Goal: Navigation & Orientation: Locate item on page

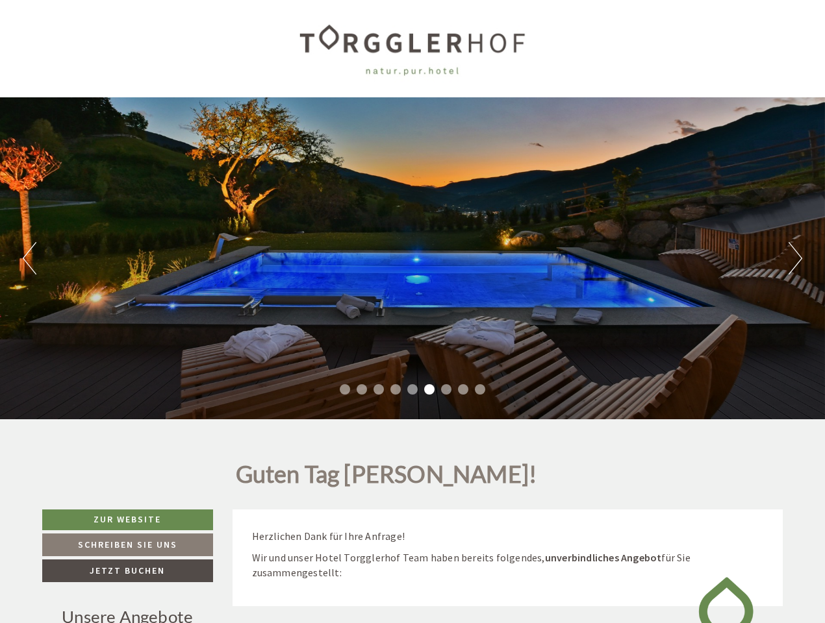
click at [412, 312] on div "Previous Next 1 2 3 4 5 6 7 8 9" at bounding box center [412, 258] width 825 height 322
click at [29, 258] on button "Previous" at bounding box center [30, 258] width 14 height 32
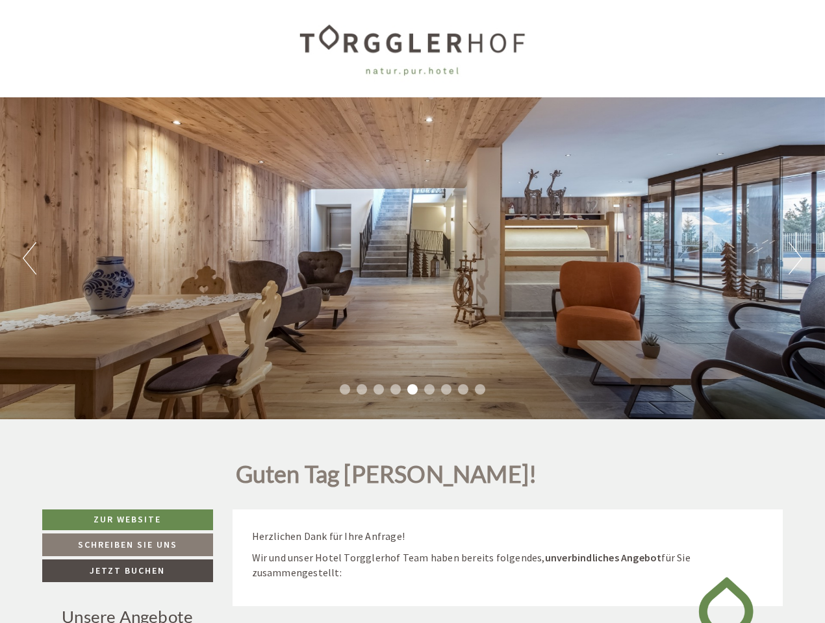
click at [412, 258] on div "Previous Next 1 2 3 4 5 6 7 8 9" at bounding box center [412, 258] width 825 height 322
click at [795, 258] on button "Next" at bounding box center [795, 258] width 14 height 32
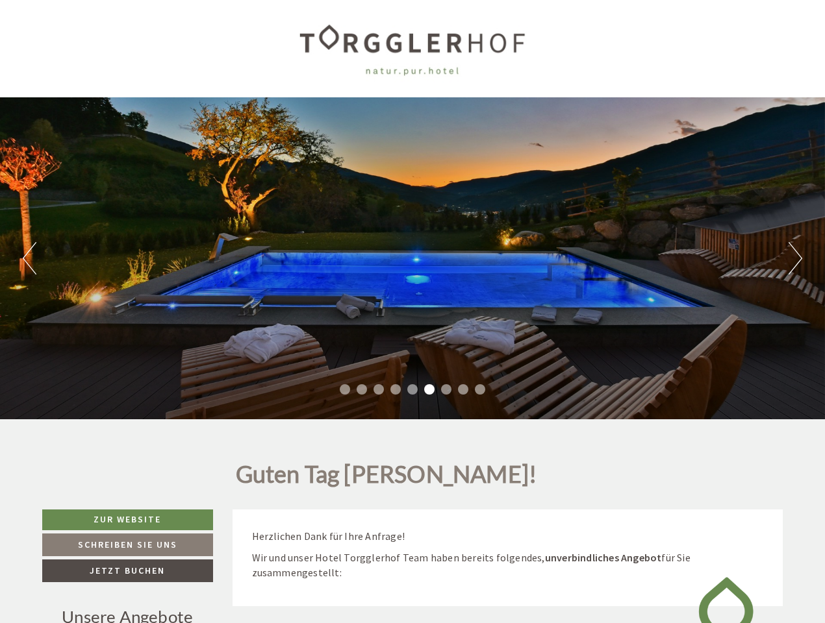
click at [345, 390] on li "1" at bounding box center [345, 389] width 10 height 10
click at [362, 390] on li "2" at bounding box center [362, 389] width 10 height 10
click at [379, 390] on li "3" at bounding box center [378, 389] width 10 height 10
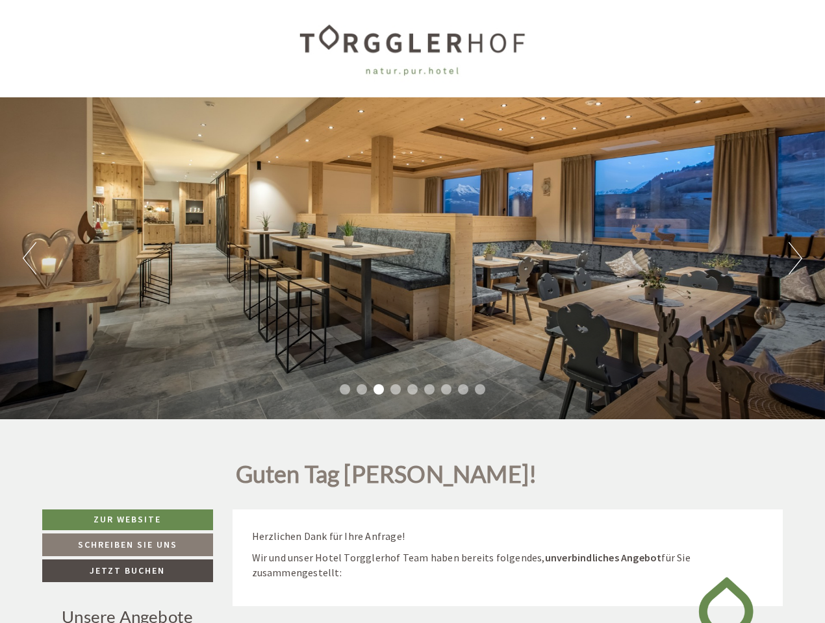
click at [396, 390] on li "4" at bounding box center [395, 389] width 10 height 10
click at [412, 390] on li "5" at bounding box center [412, 389] width 10 height 10
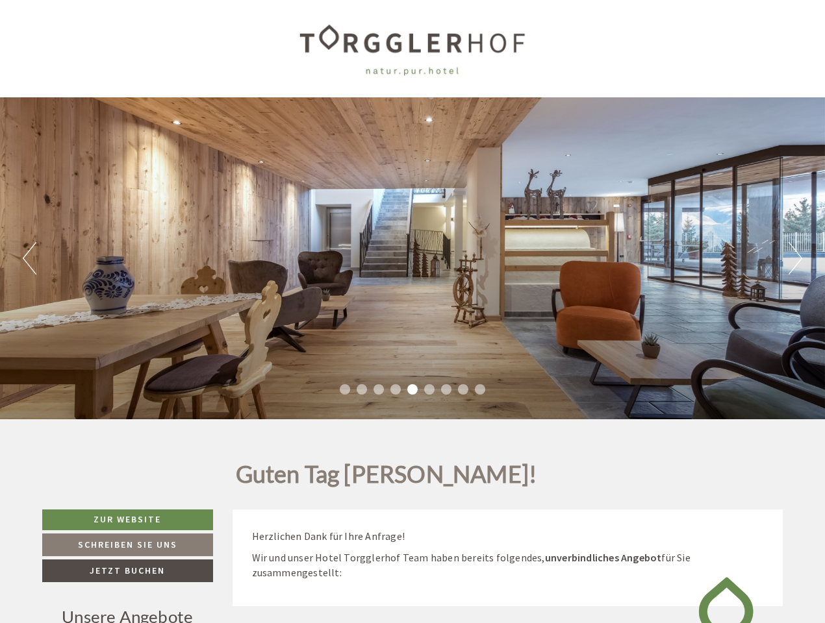
click at [429, 390] on li "6" at bounding box center [429, 389] width 10 height 10
